Goal: Download file/media

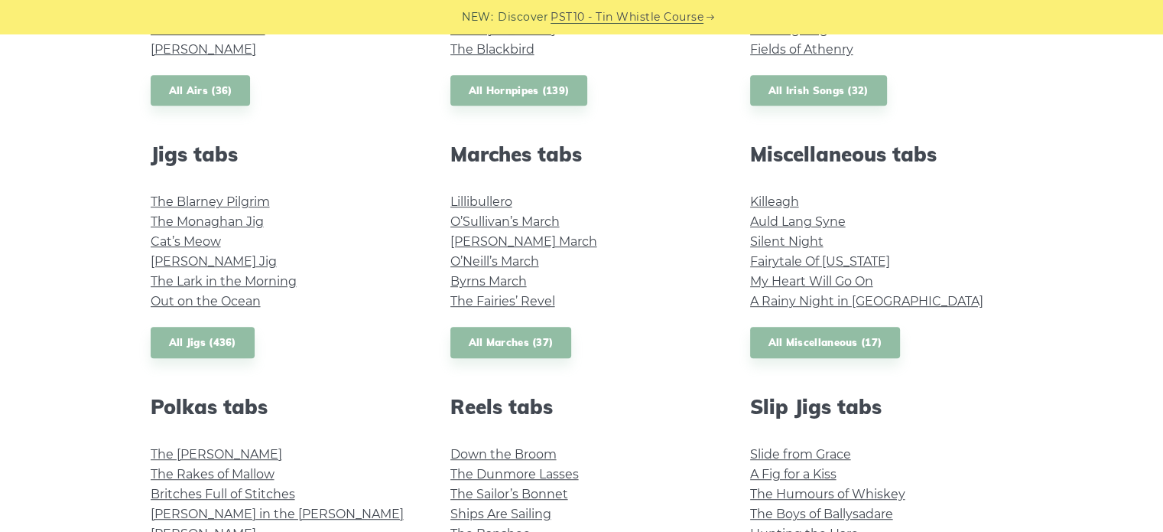
scroll to position [765, 0]
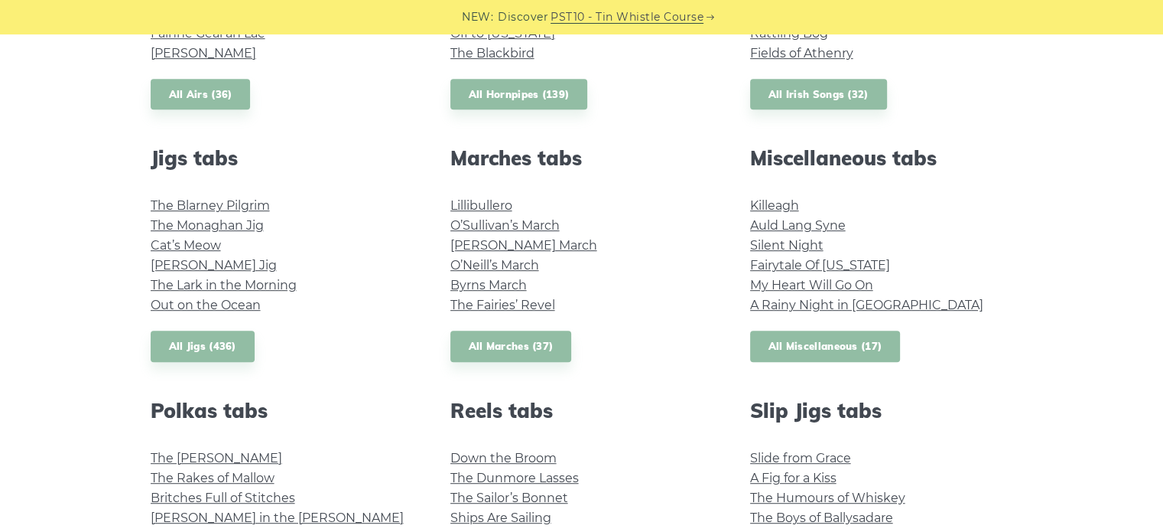
click at [813, 337] on link "All Miscellaneous (17)" at bounding box center [825, 345] width 151 height 31
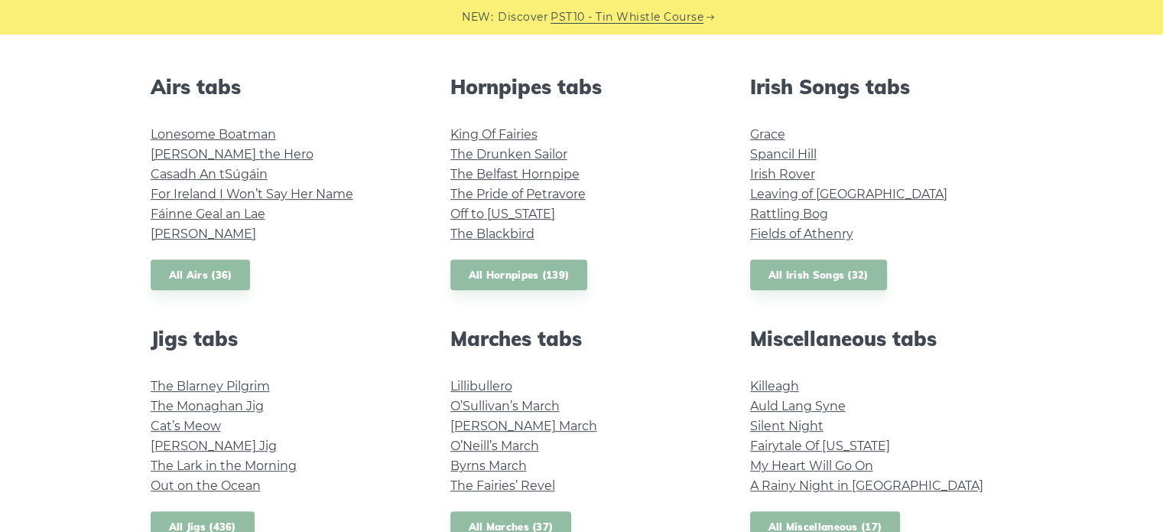
scroll to position [612, 0]
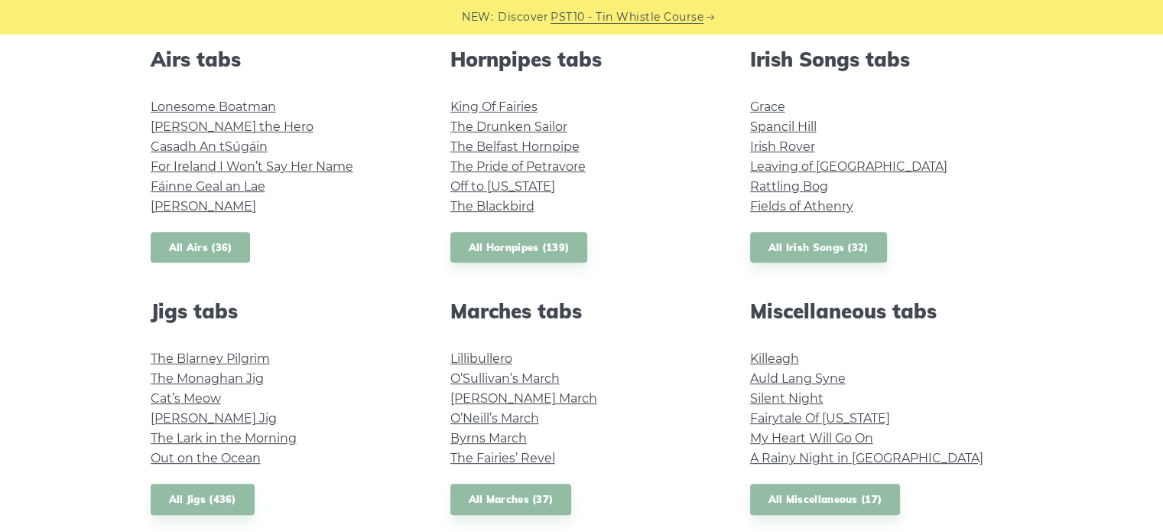
click at [206, 247] on link "All Airs (36)" at bounding box center [201, 247] width 100 height 31
click at [467, 125] on link "The Drunken Sailor" at bounding box center [508, 126] width 117 height 15
click at [811, 246] on link "All Irish Songs (32)" at bounding box center [818, 247] width 137 height 31
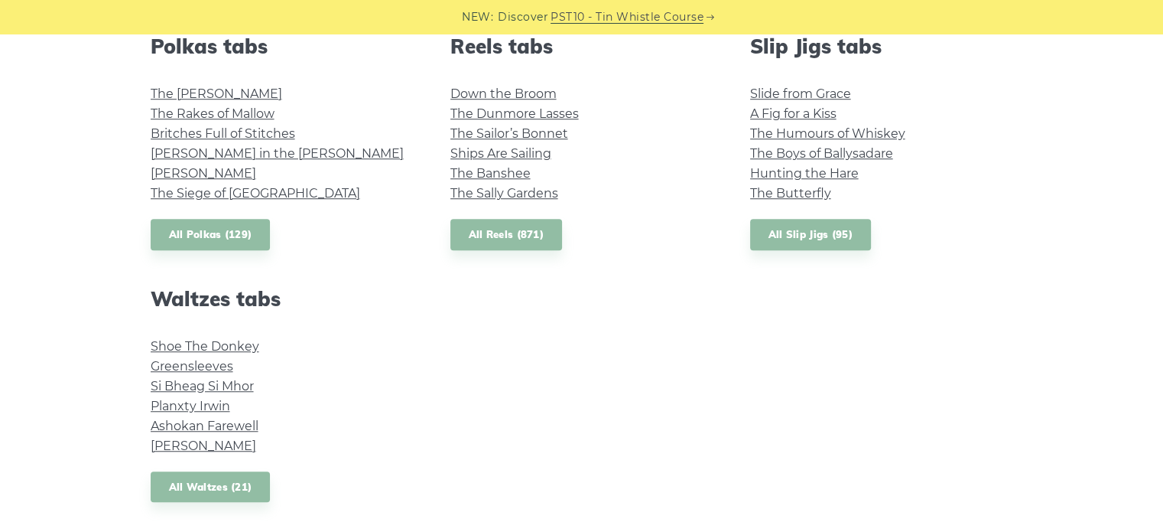
scroll to position [1132, 0]
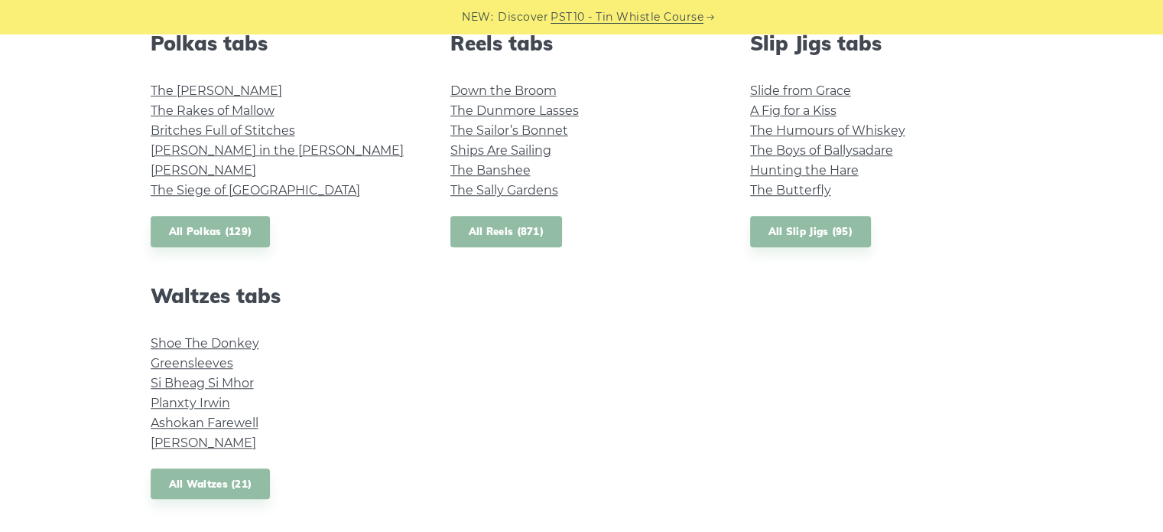
click at [499, 233] on link "All Reels (871)" at bounding box center [506, 231] width 112 height 31
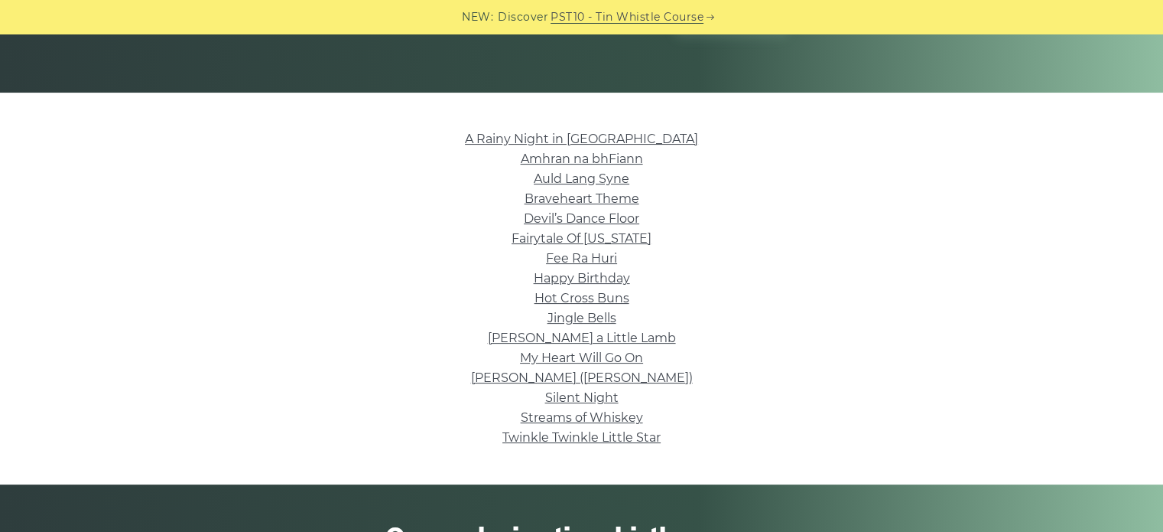
scroll to position [337, 0]
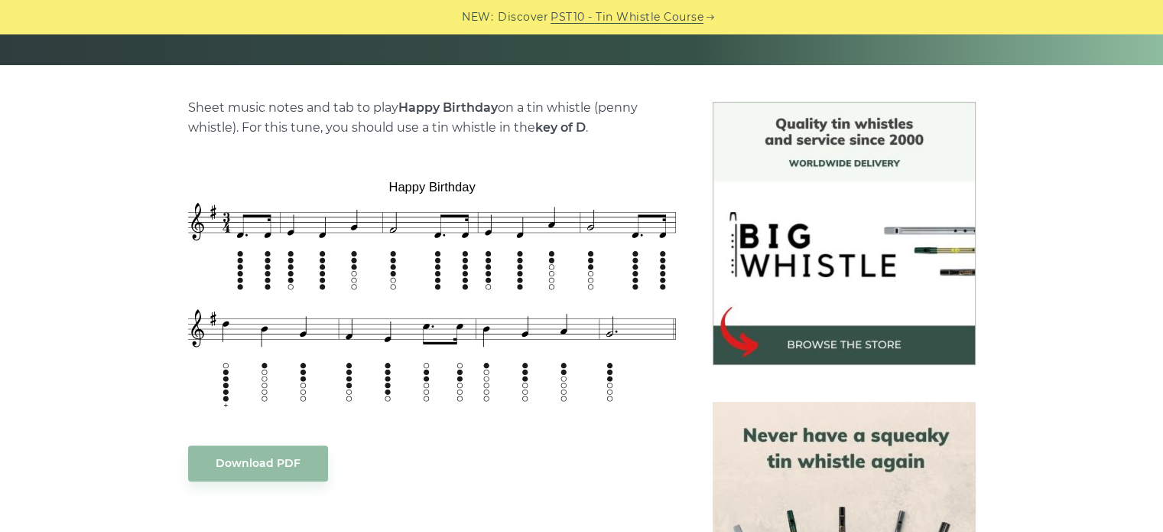
scroll to position [337, 0]
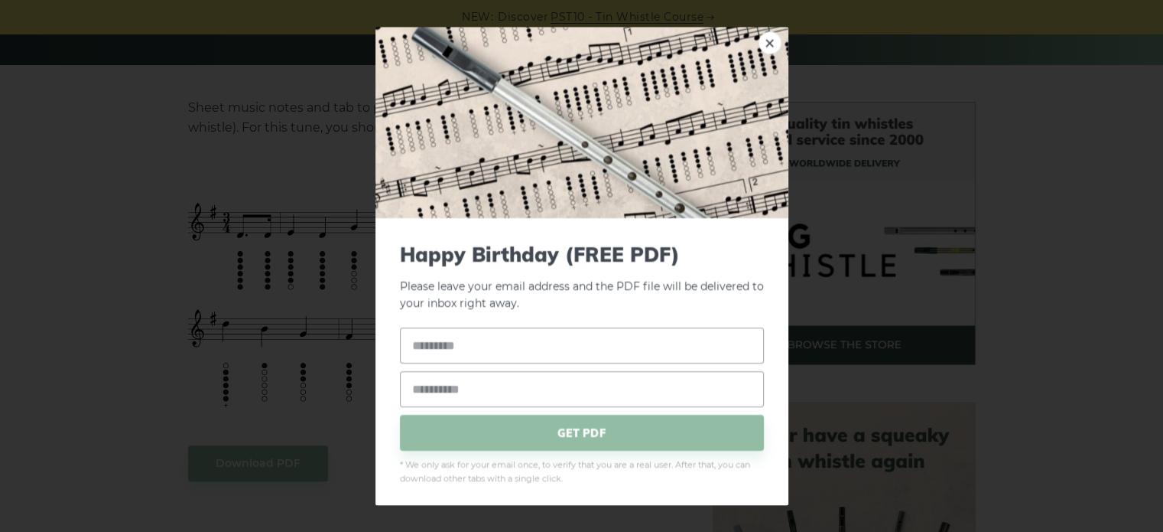
click at [762, 48] on link "×" at bounding box center [770, 42] width 23 height 23
drag, startPoint x: 500, startPoint y: 285, endPoint x: 759, endPoint y: 42, distance: 355.0
click at [759, 42] on link "×" at bounding box center [770, 42] width 23 height 23
click at [563, 352] on input "text" at bounding box center [582, 345] width 364 height 36
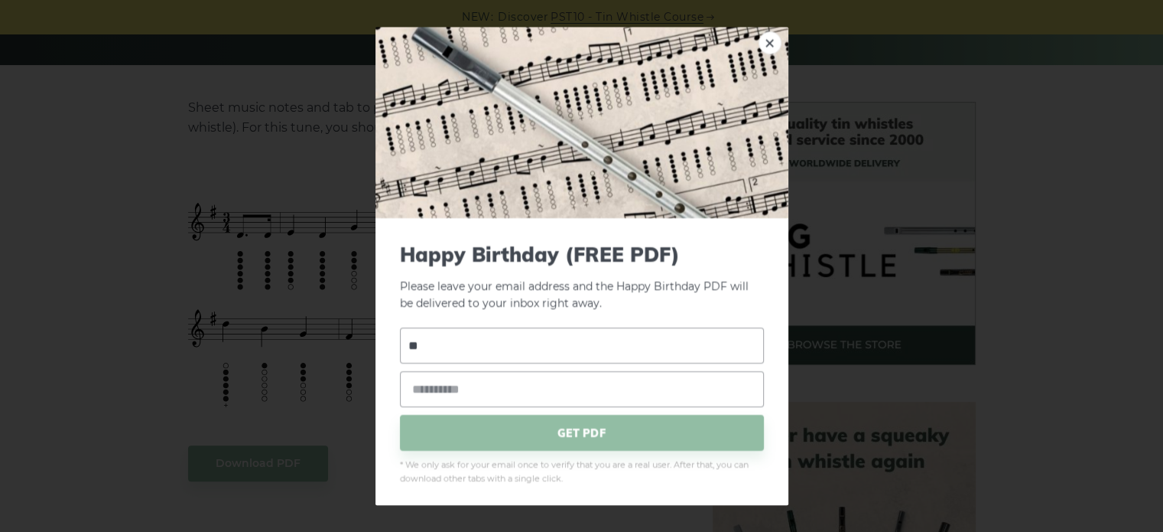
type input "*"
type input "****"
type input "**********"
click at [566, 432] on span "GET PDF" at bounding box center [582, 433] width 364 height 36
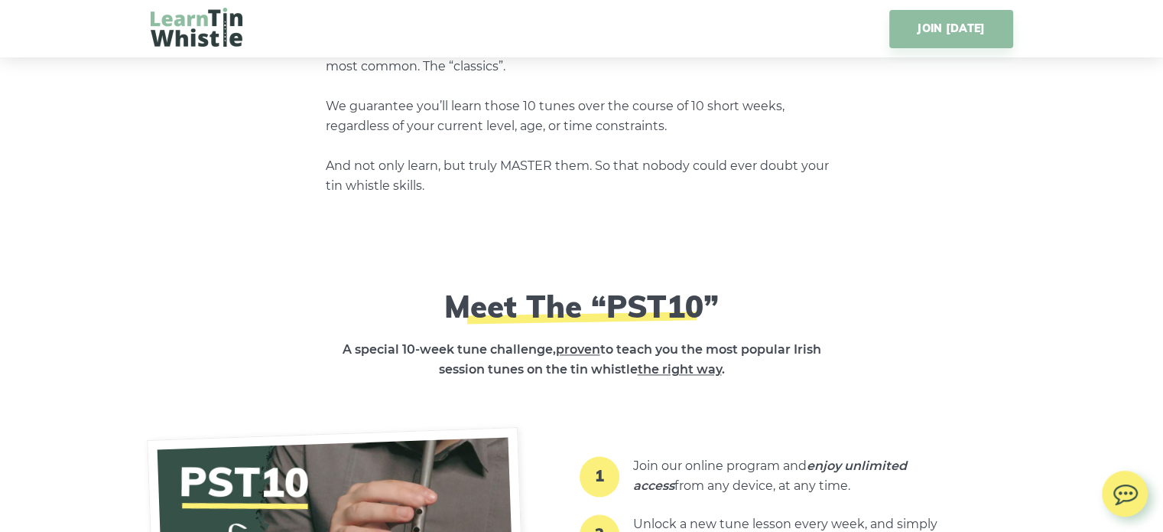
scroll to position [2264, 0]
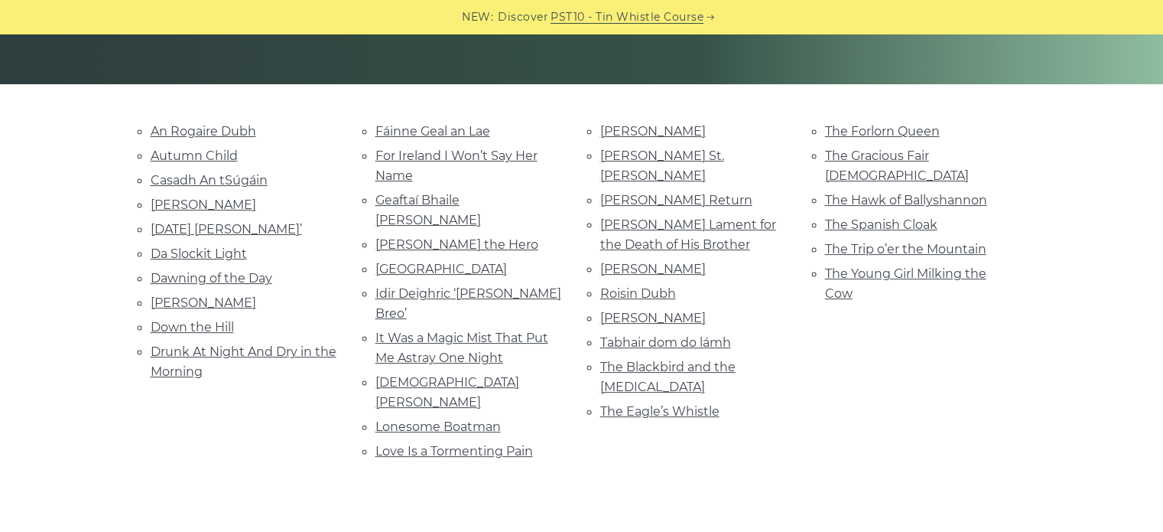
scroll to position [337, 0]
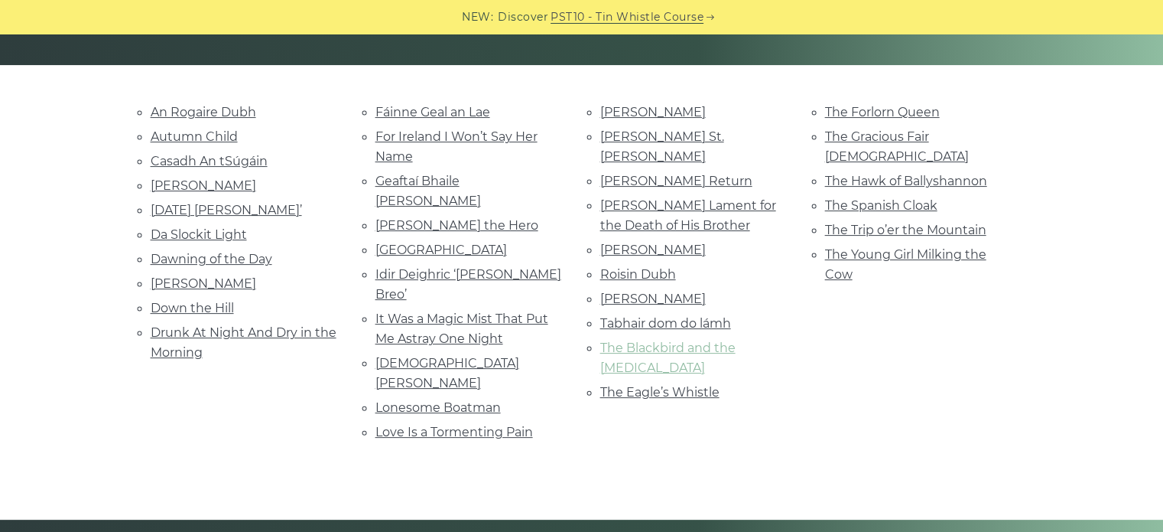
click at [659, 340] on link "The Blackbird and the Thrush" at bounding box center [667, 357] width 135 height 34
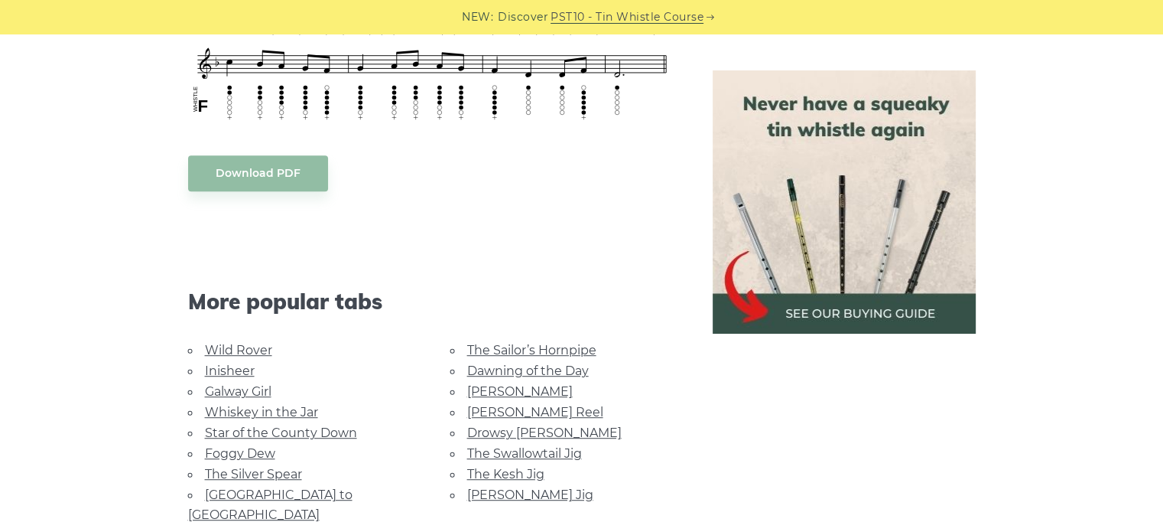
scroll to position [795, 0]
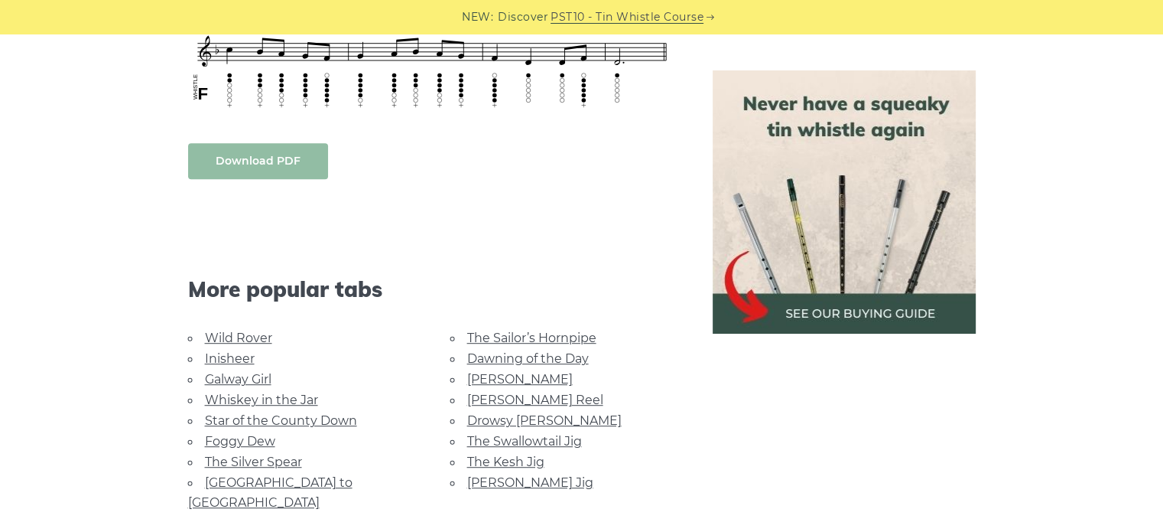
click at [250, 164] on link "Download PDF" at bounding box center [258, 161] width 140 height 36
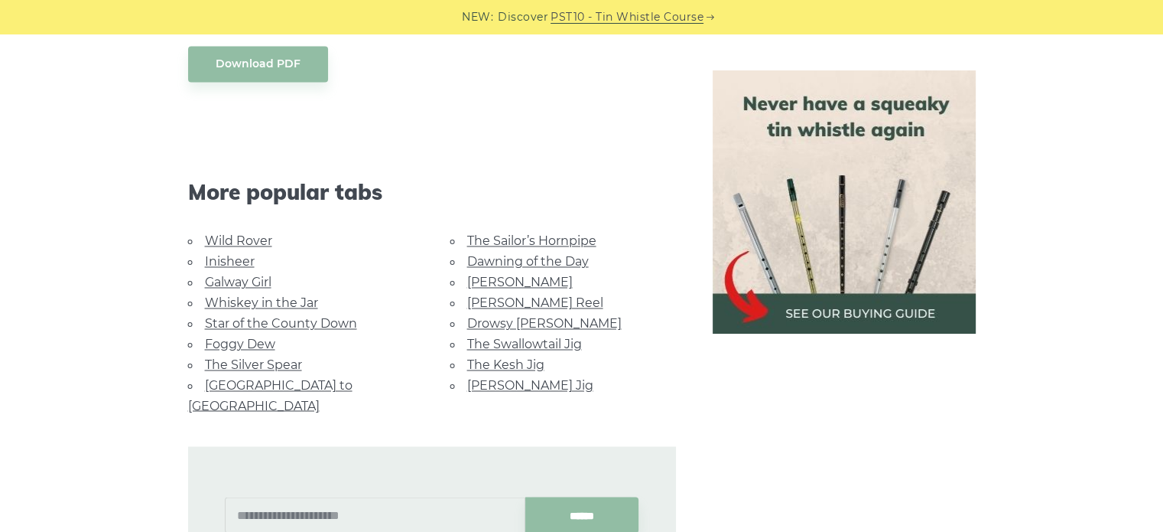
scroll to position [2539, 0]
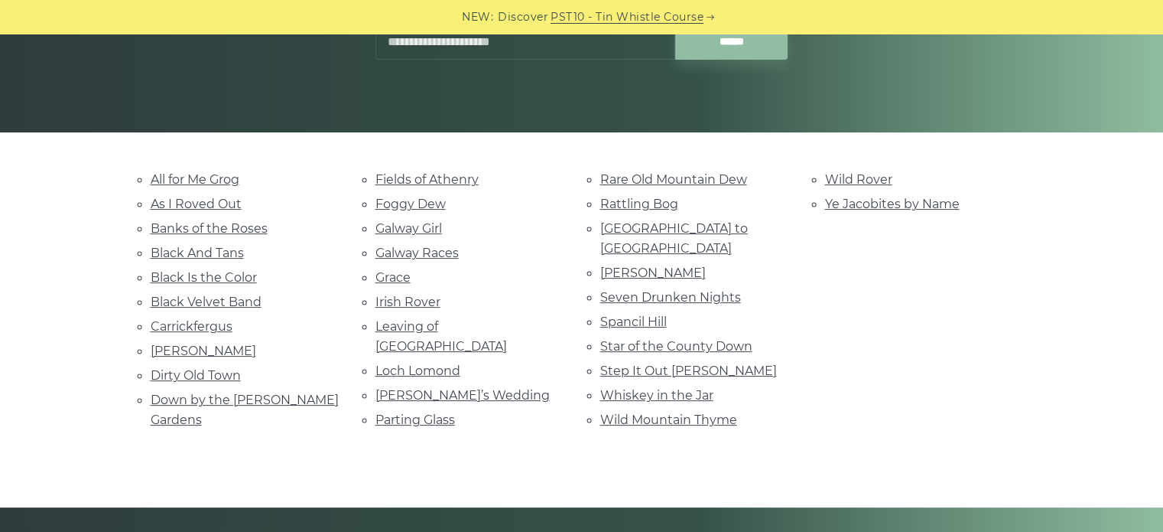
scroll to position [275, 0]
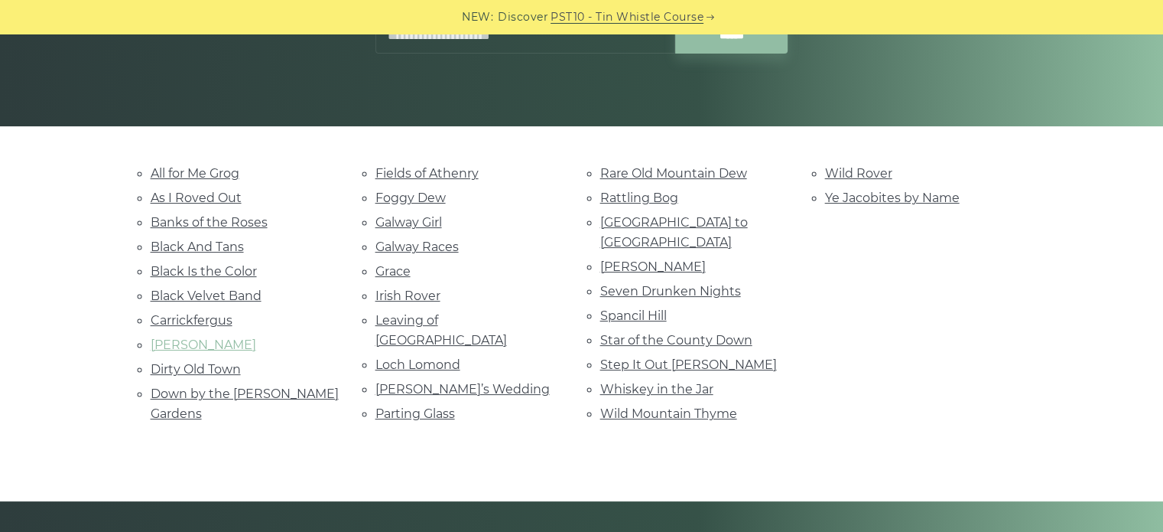
click at [170, 342] on link "Danny Boy" at bounding box center [204, 344] width 106 height 15
click at [396, 220] on link "Galway Girl" at bounding box center [409, 222] width 67 height 15
click at [395, 357] on link "Loch Lomond" at bounding box center [418, 364] width 85 height 15
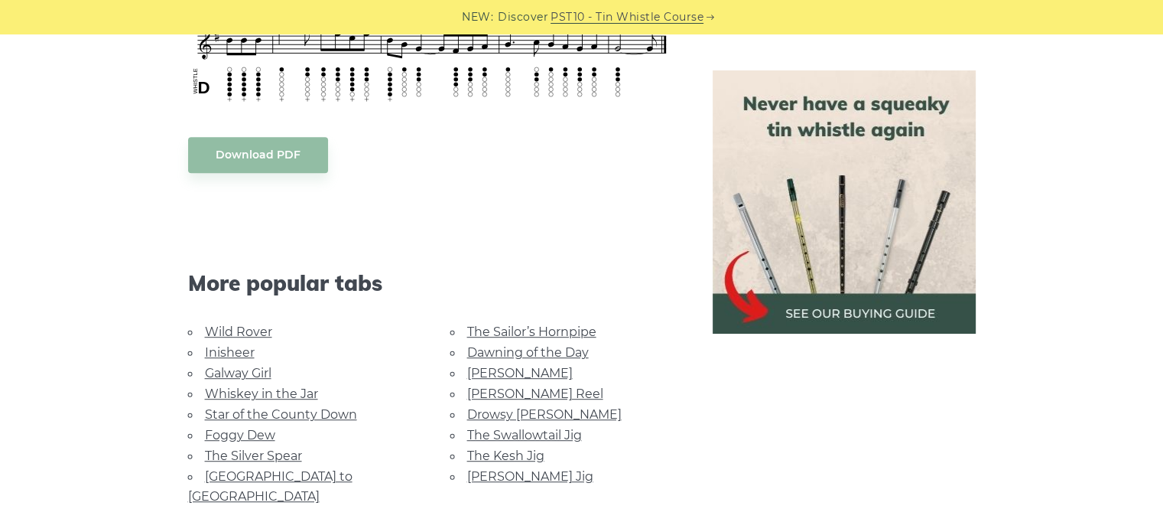
scroll to position [795, 0]
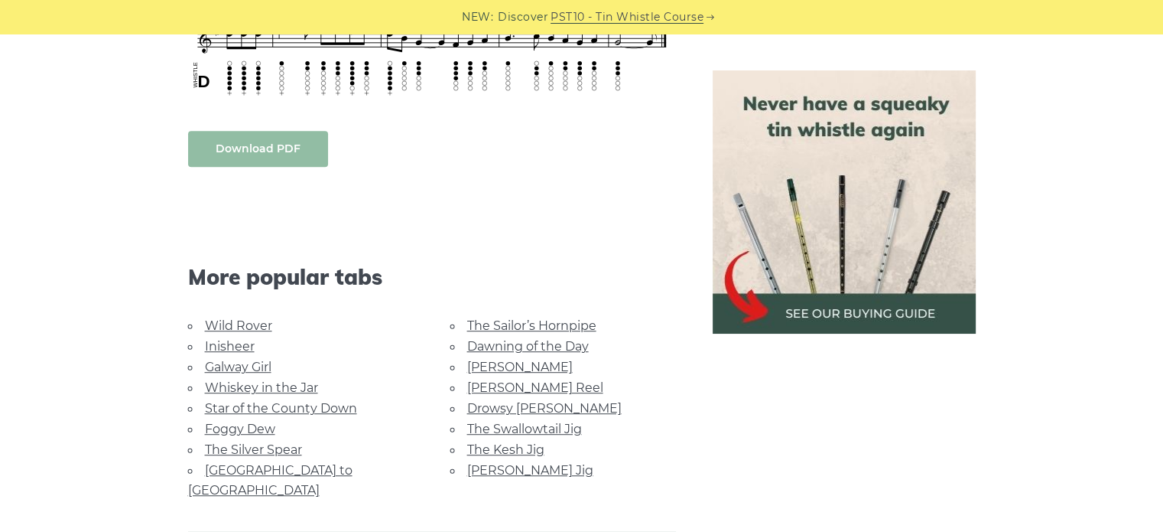
click at [266, 148] on link "Download PDF" at bounding box center [258, 149] width 140 height 36
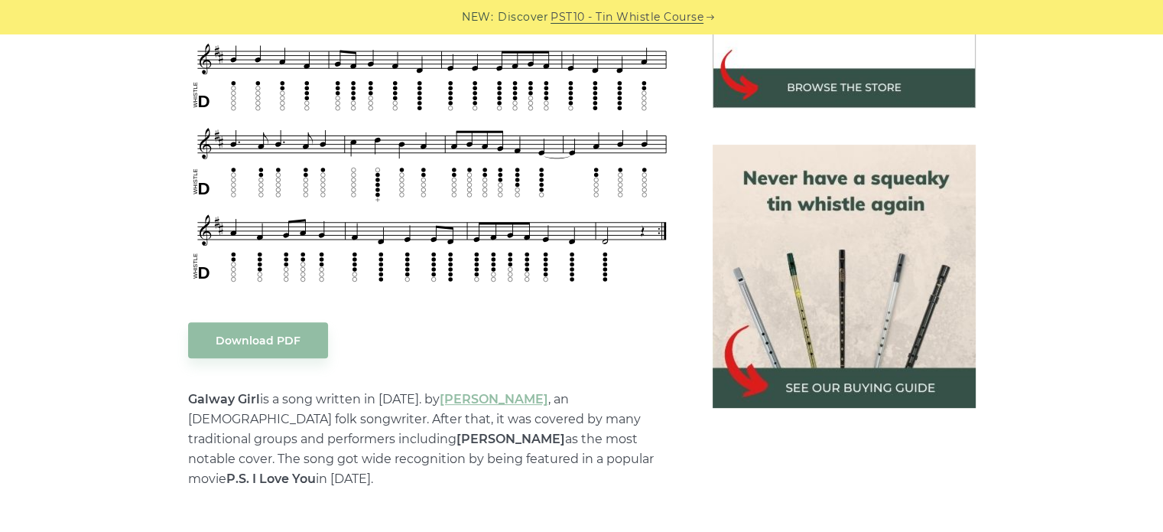
scroll to position [612, 0]
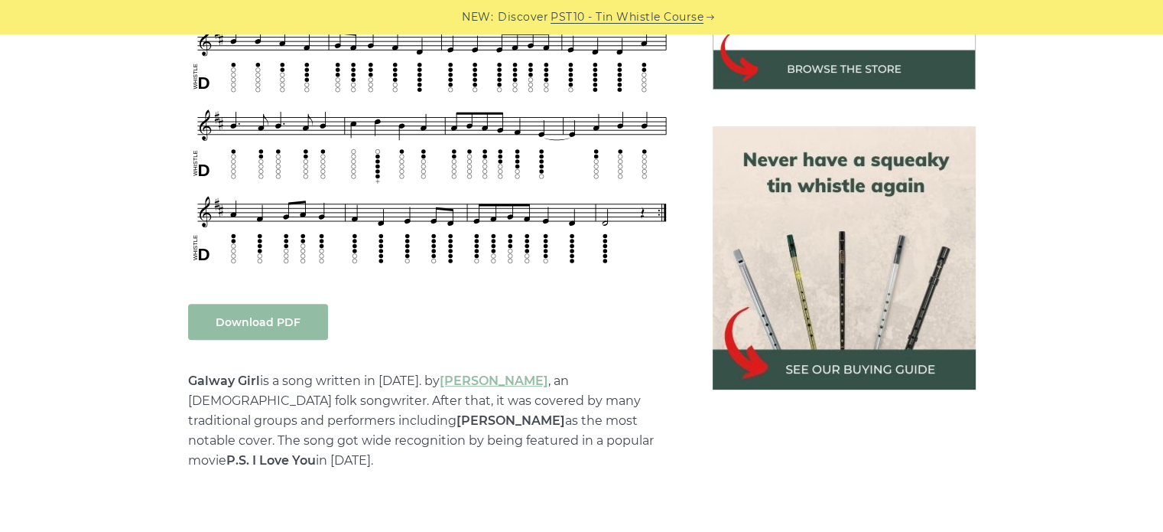
click at [242, 321] on link "Download PDF" at bounding box center [258, 322] width 140 height 36
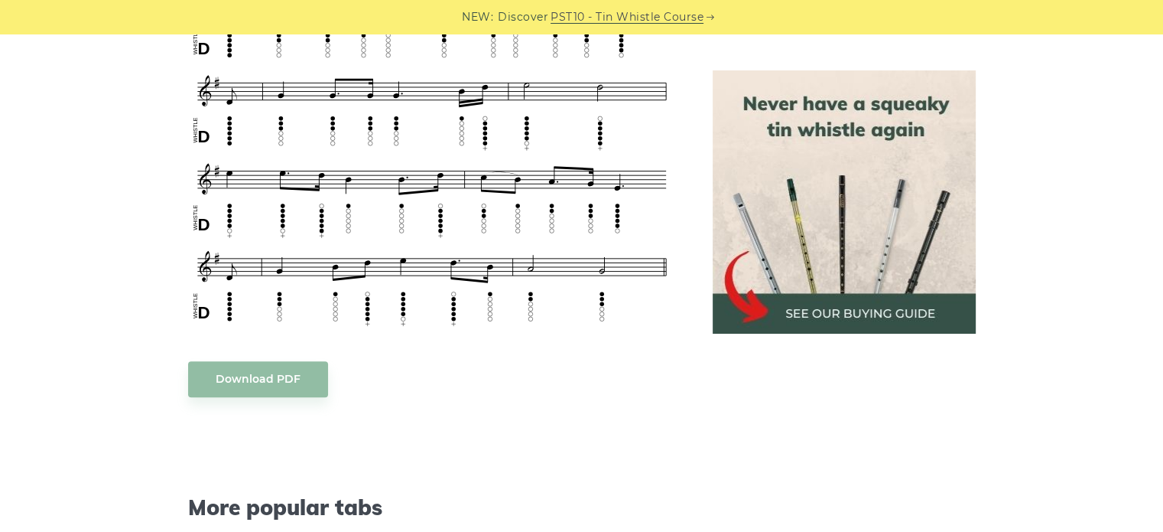
scroll to position [979, 0]
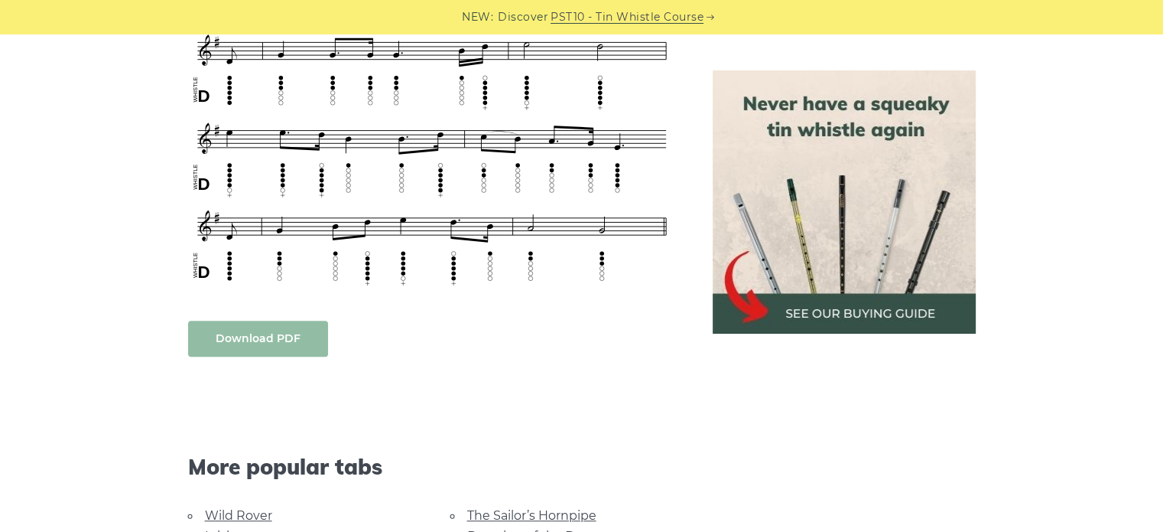
click at [266, 326] on link "Download PDF" at bounding box center [258, 338] width 140 height 36
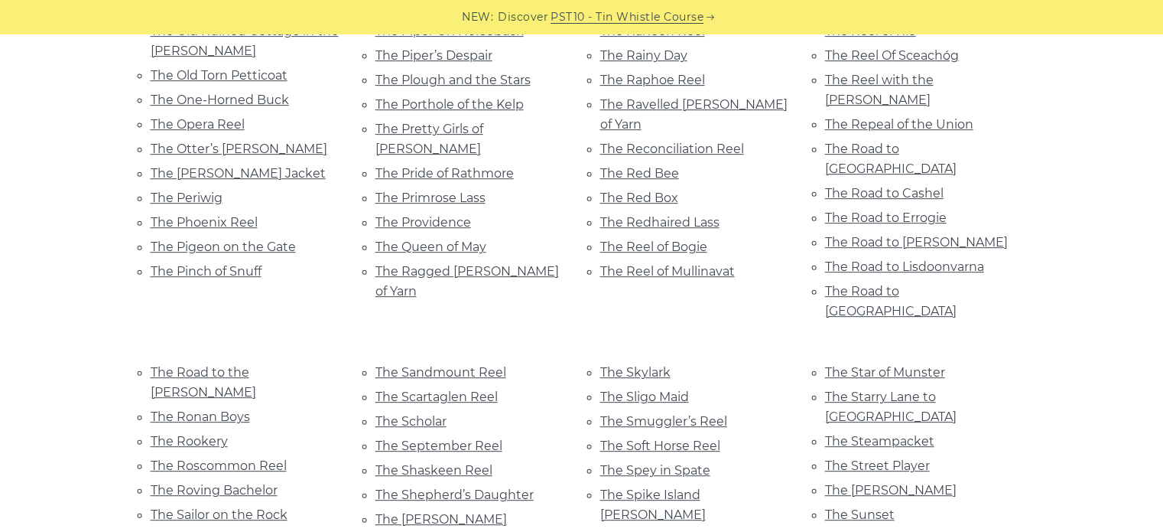
scroll to position [6394, 0]
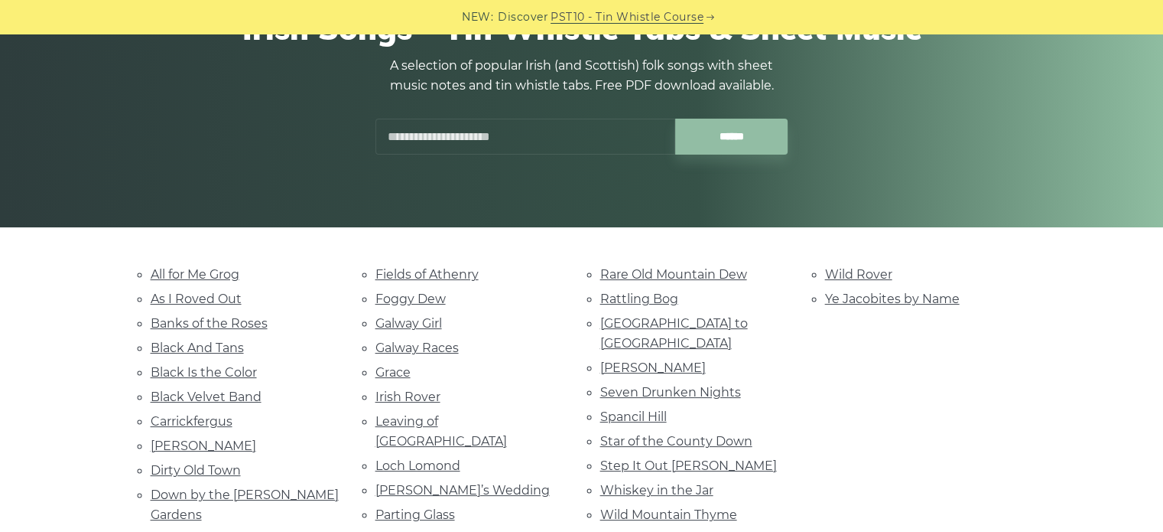
scroll to position [275, 0]
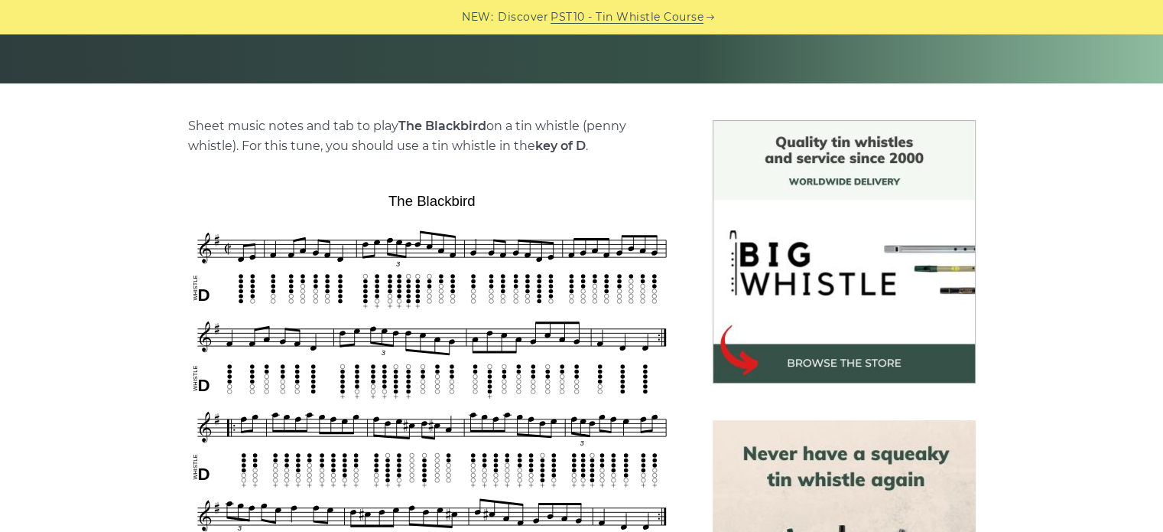
scroll to position [367, 0]
